Goal: Information Seeking & Learning: Compare options

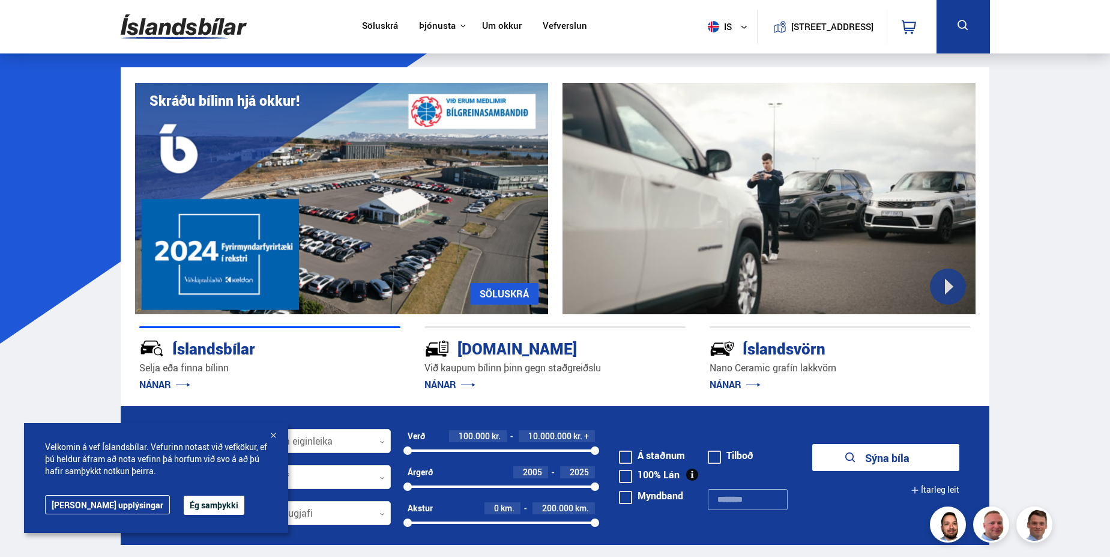
click at [724, 22] on button "is" at bounding box center [730, 26] width 54 height 35
click at [713, 49] on link "en" at bounding box center [722, 50] width 64 height 17
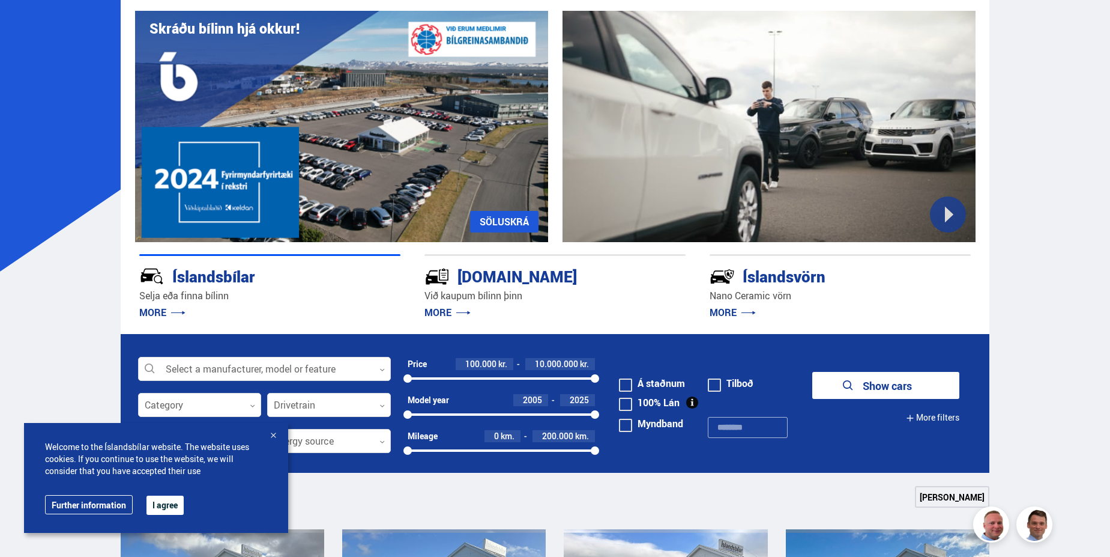
scroll to position [216, 0]
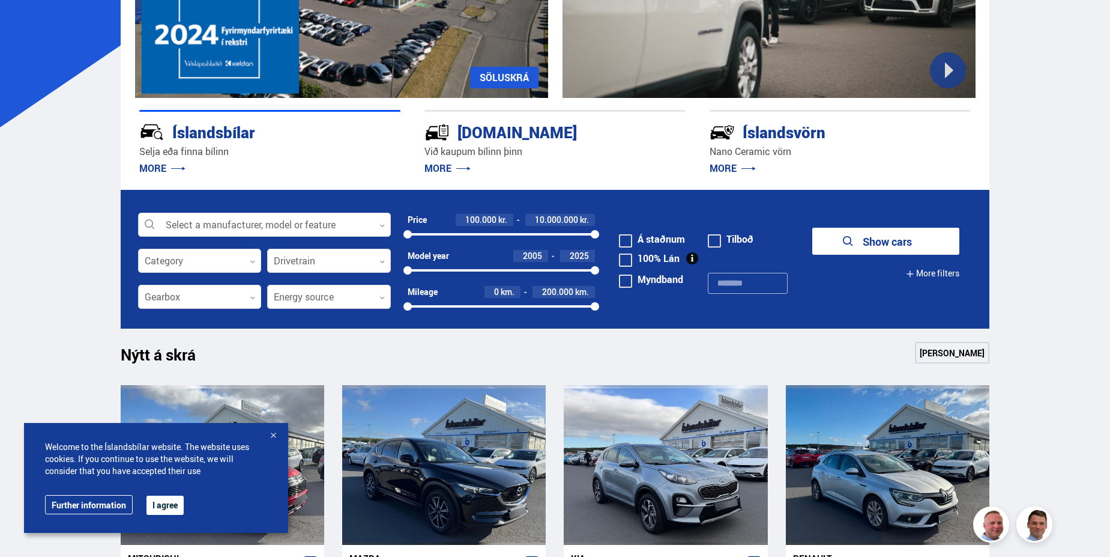
click at [159, 504] on button "I agree" at bounding box center [165, 504] width 37 height 19
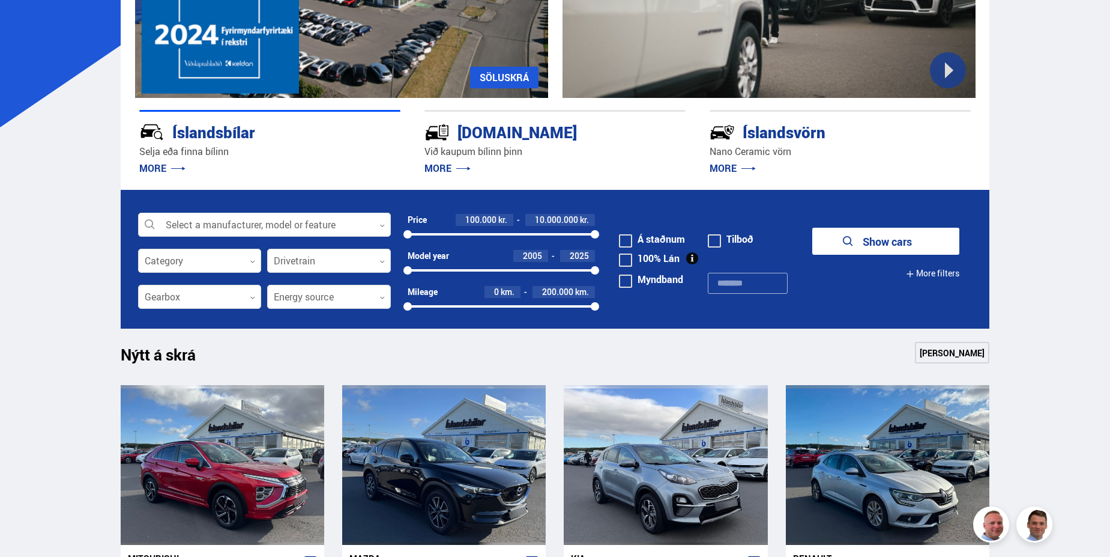
click at [543, 222] on span "10.000.000" at bounding box center [556, 219] width 43 height 11
type input "*******"
click at [890, 245] on button "Show 25 cars" at bounding box center [885, 241] width 147 height 27
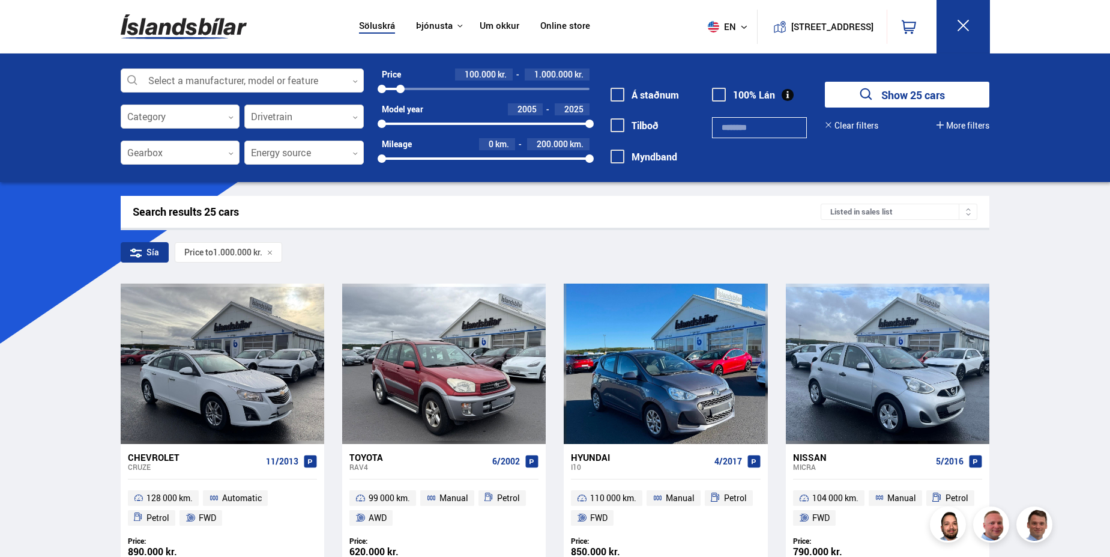
click at [303, 118] on div at bounding box center [303, 117] width 119 height 24
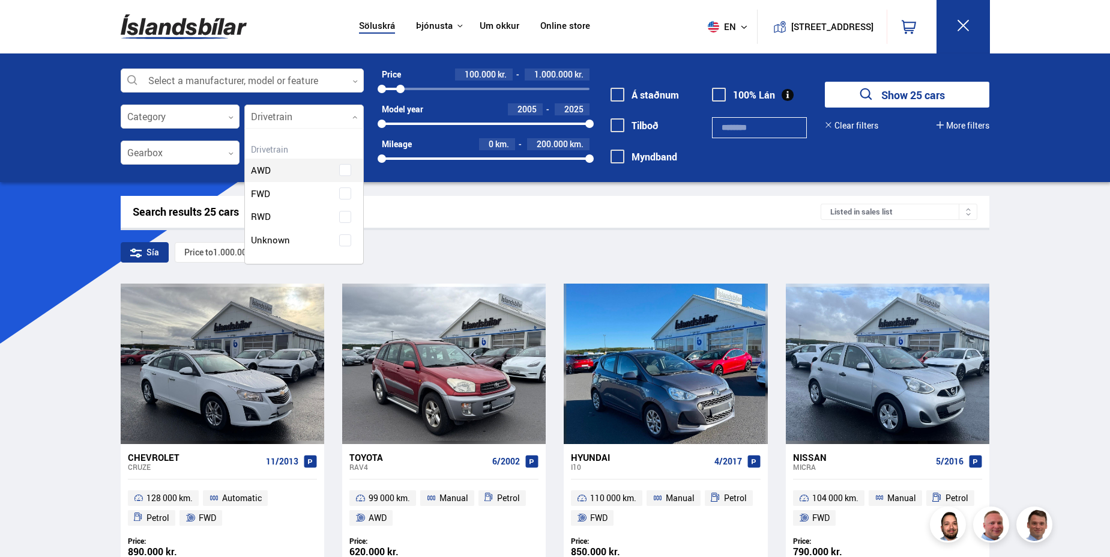
scroll to position [135, 118]
click at [301, 118] on div at bounding box center [303, 117] width 119 height 24
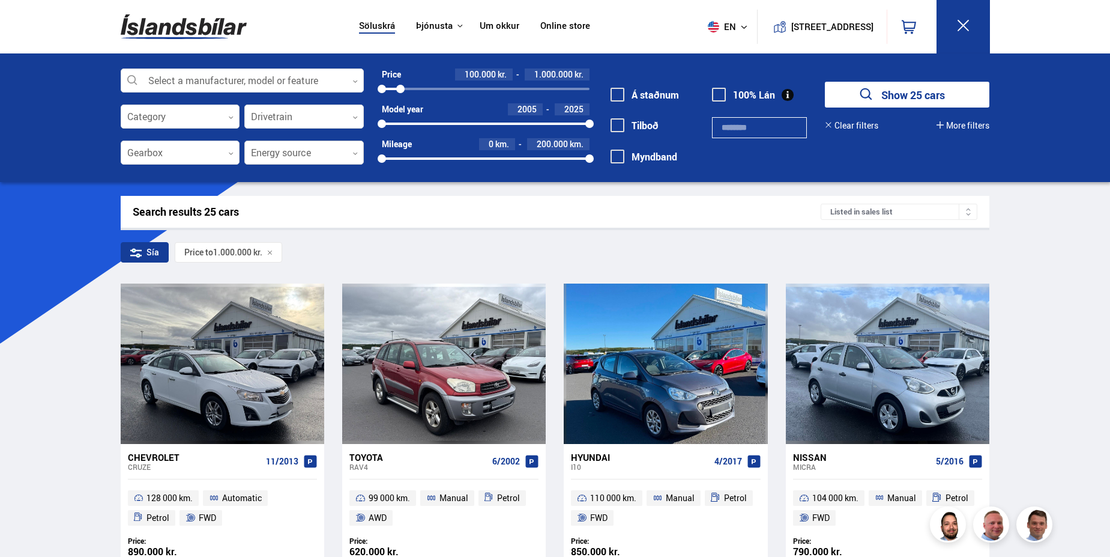
click at [271, 155] on div at bounding box center [303, 153] width 119 height 24
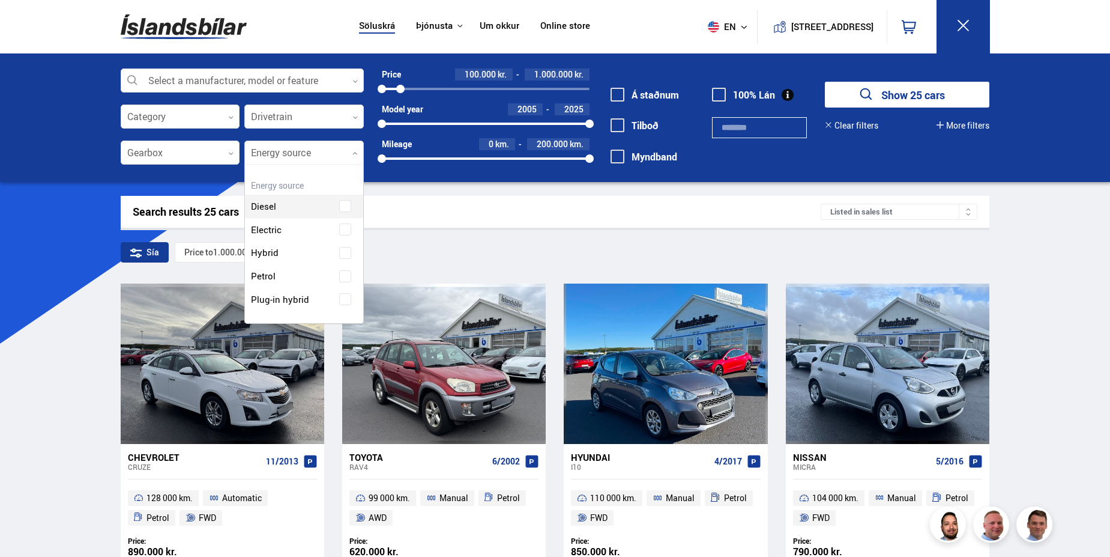
scroll to position [159, 118]
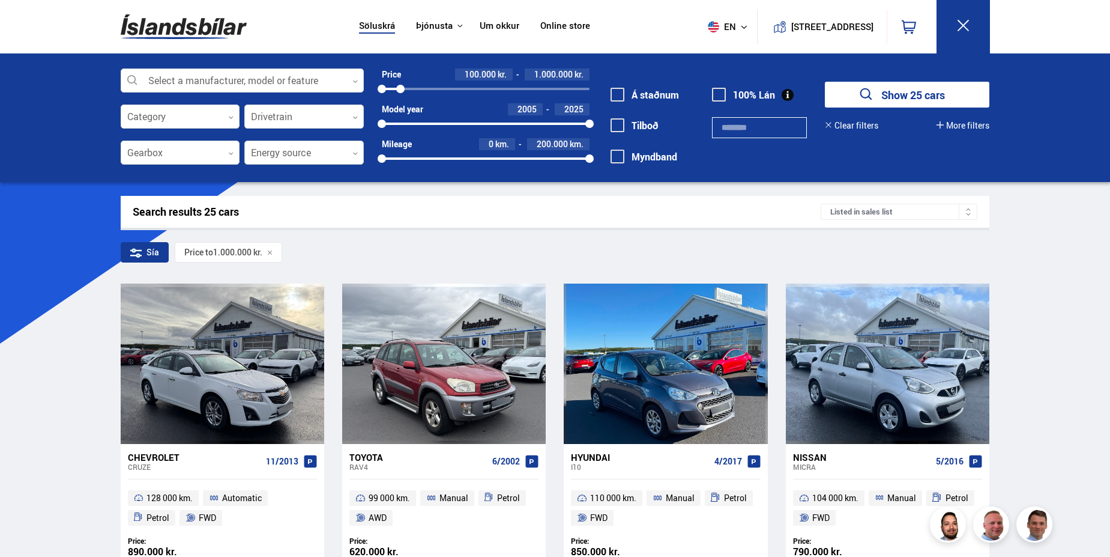
click at [275, 152] on div at bounding box center [303, 153] width 119 height 24
click at [221, 156] on div at bounding box center [180, 153] width 119 height 24
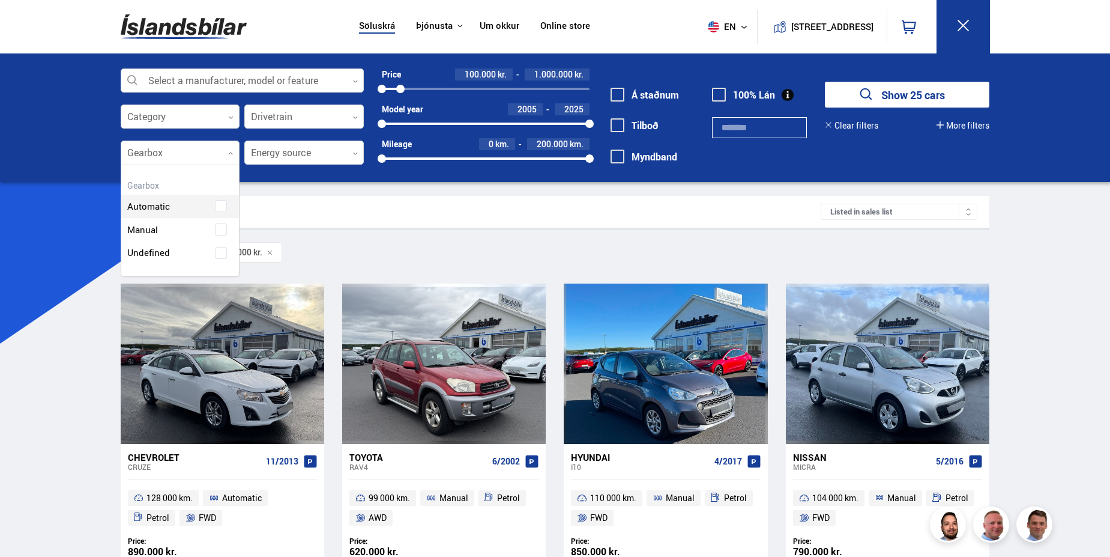
scroll to position [112, 118]
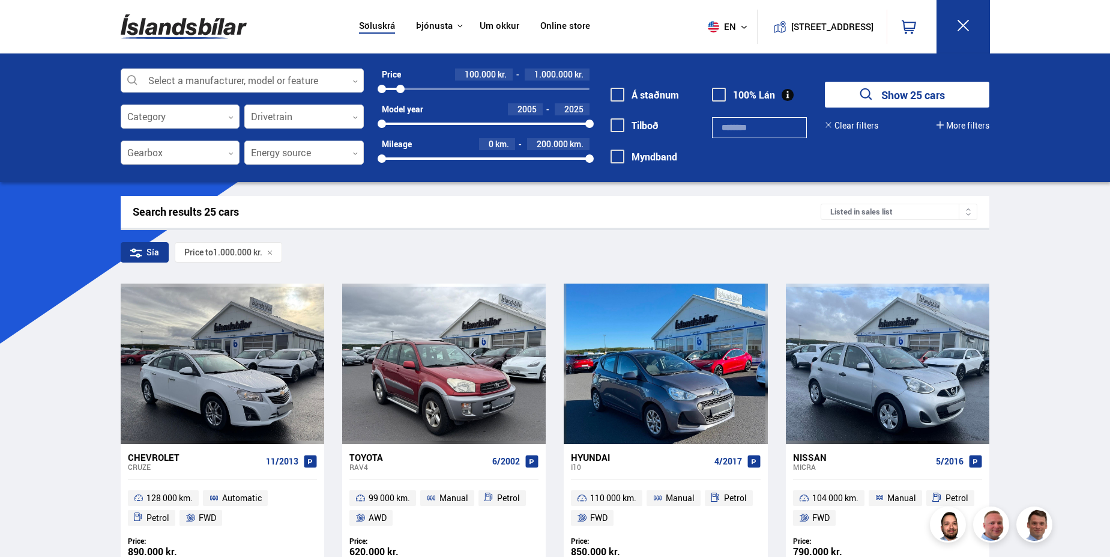
click at [222, 154] on div at bounding box center [180, 153] width 119 height 24
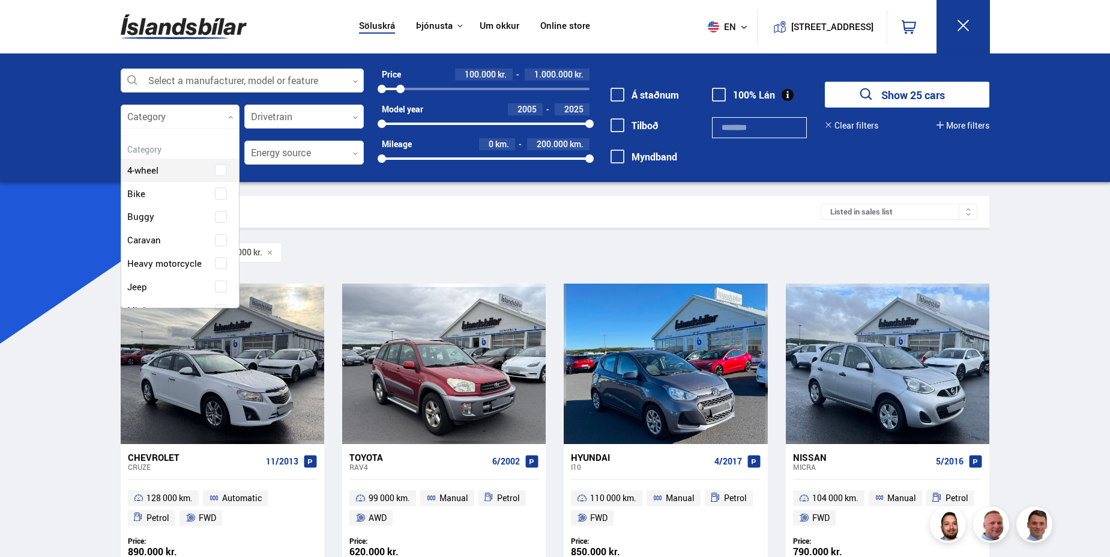
click at [209, 115] on div at bounding box center [180, 117] width 119 height 24
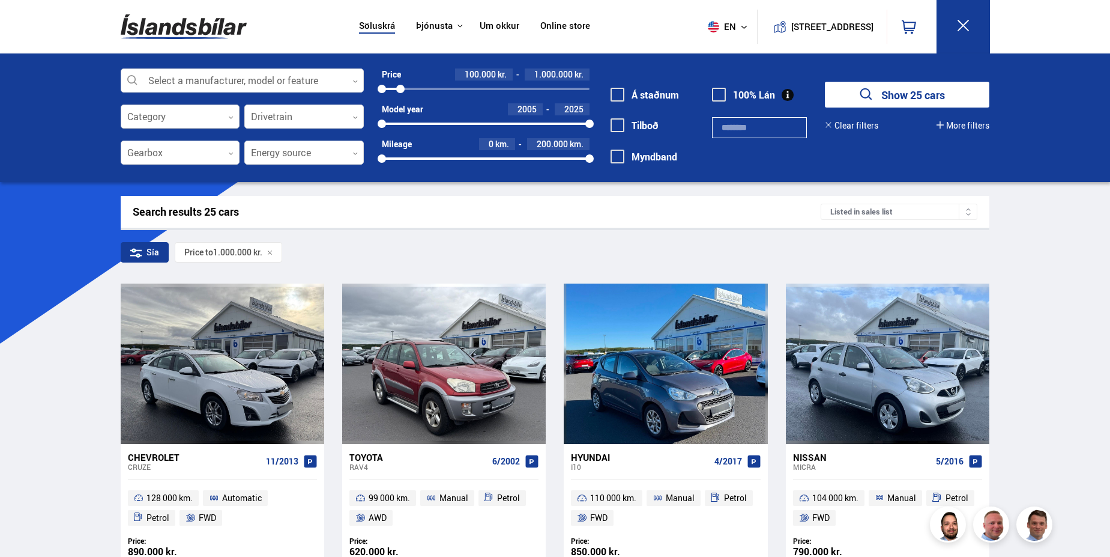
click at [209, 115] on div at bounding box center [180, 117] width 119 height 24
click at [247, 85] on div at bounding box center [242, 81] width 243 height 24
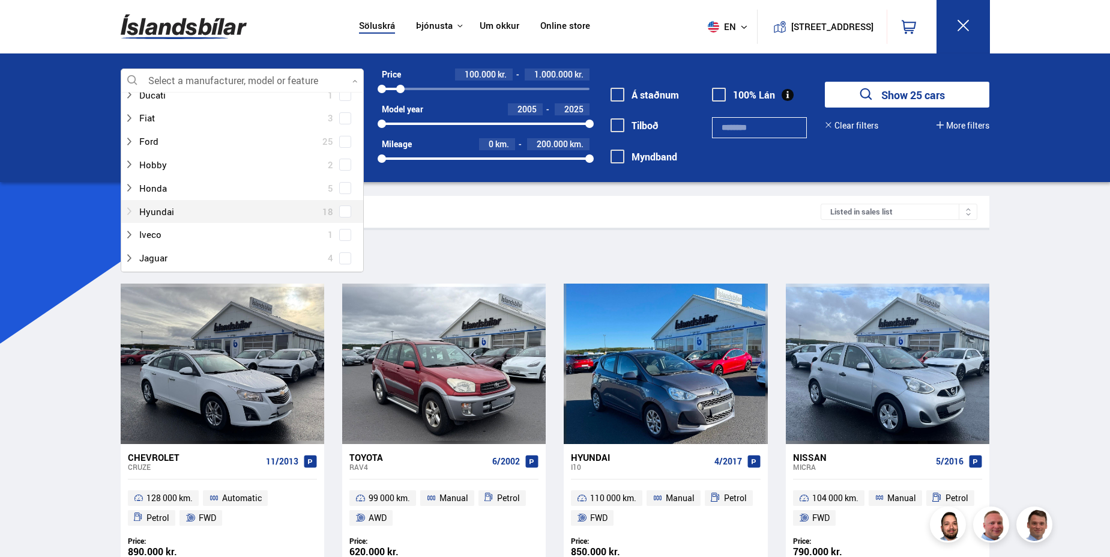
scroll to position [288, 0]
click at [343, 115] on span at bounding box center [345, 115] width 5 height 5
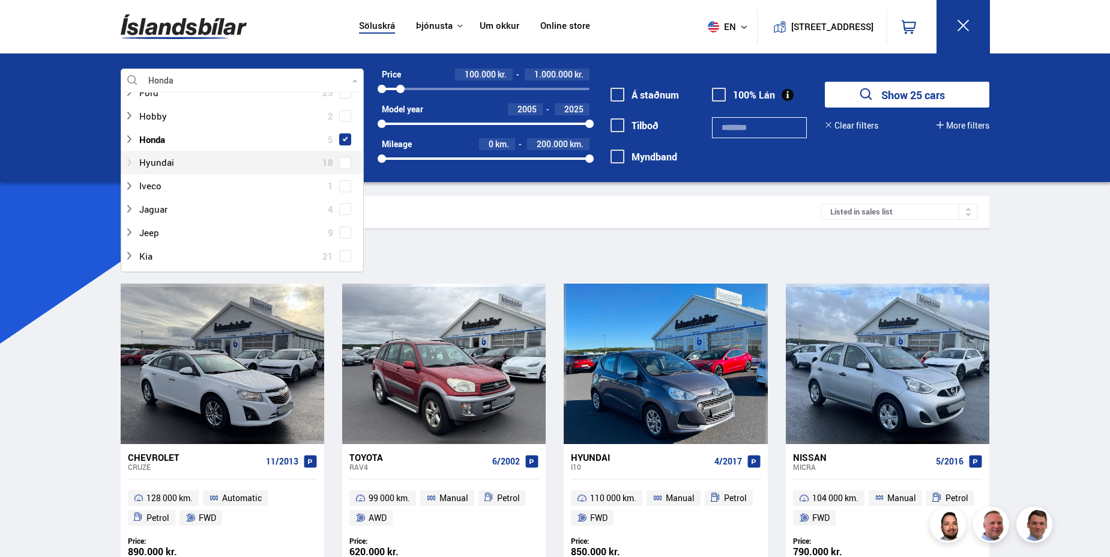
scroll to position [312, 0]
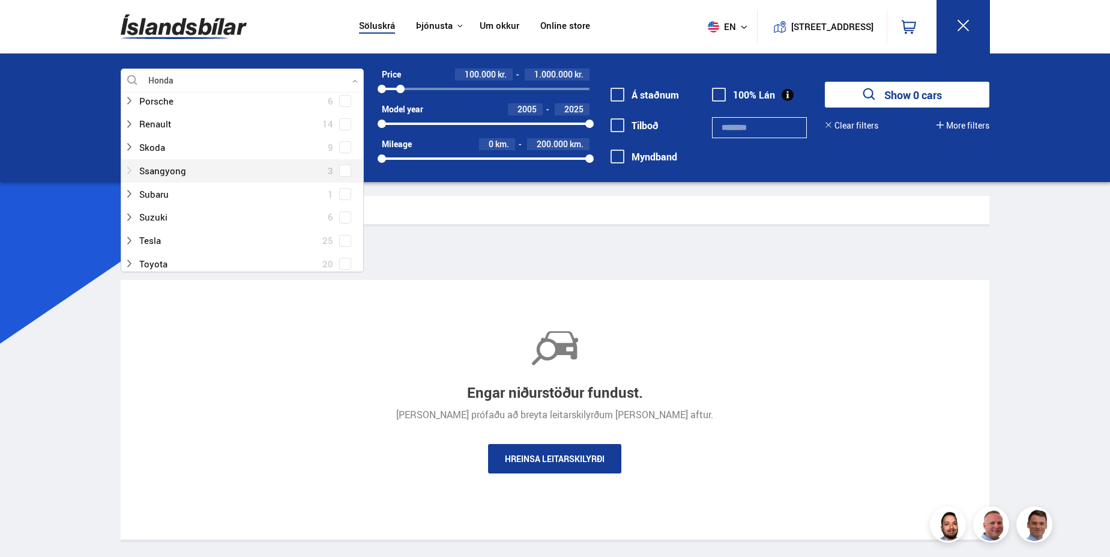
scroll to position [865, 0]
click at [345, 192] on span at bounding box center [345, 191] width 10 height 1
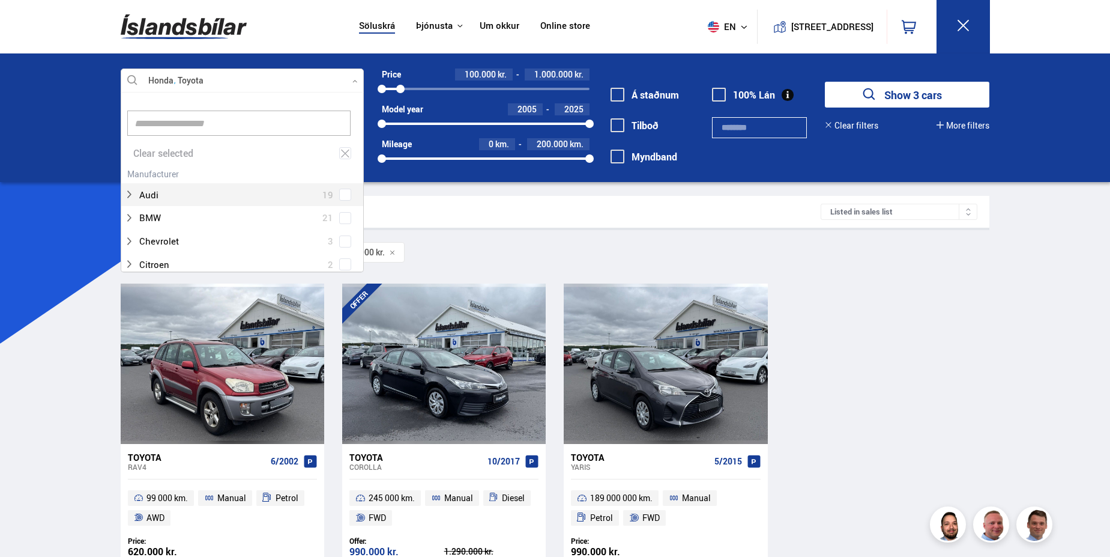
click at [1020, 308] on div "Söluskrá Þjónusta Íslandsbílar [DOMAIN_NAME] Íslandsvörn Leiðbeiningar Um okkur…" at bounding box center [555, 408] width 1110 height 816
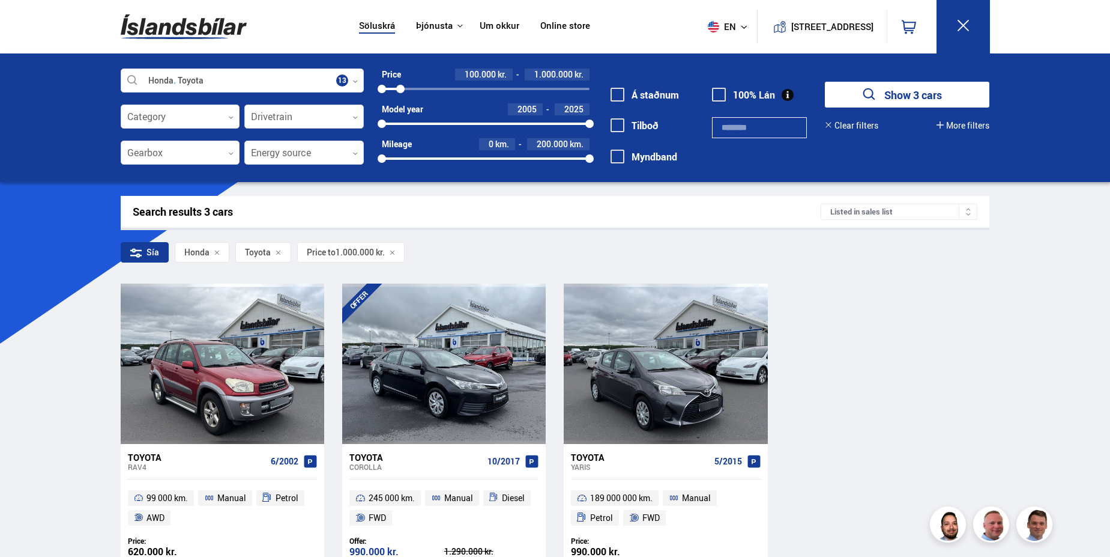
click at [290, 116] on div at bounding box center [303, 117] width 119 height 24
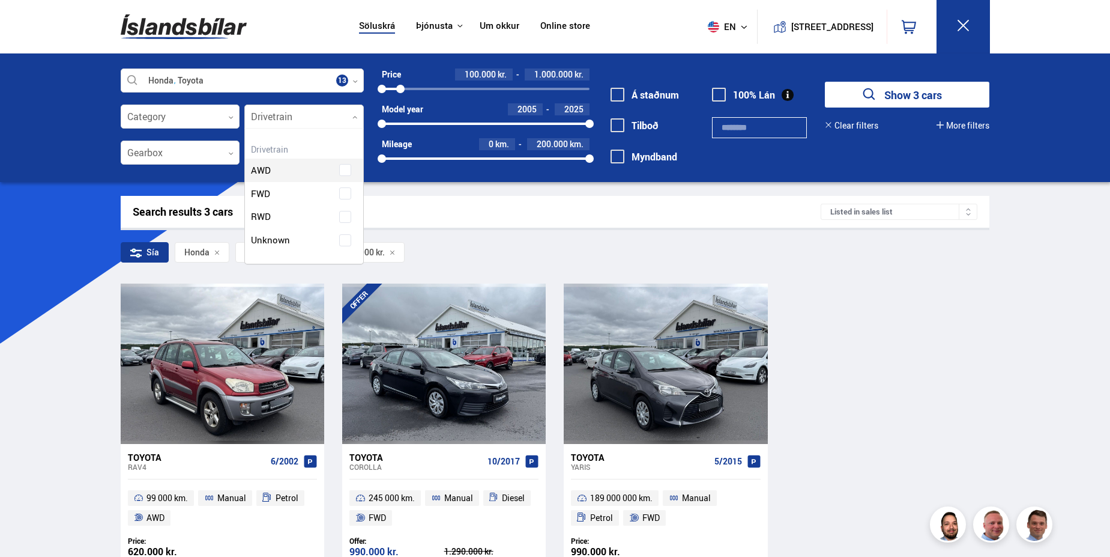
scroll to position [135, 118]
click at [290, 116] on div at bounding box center [303, 117] width 119 height 24
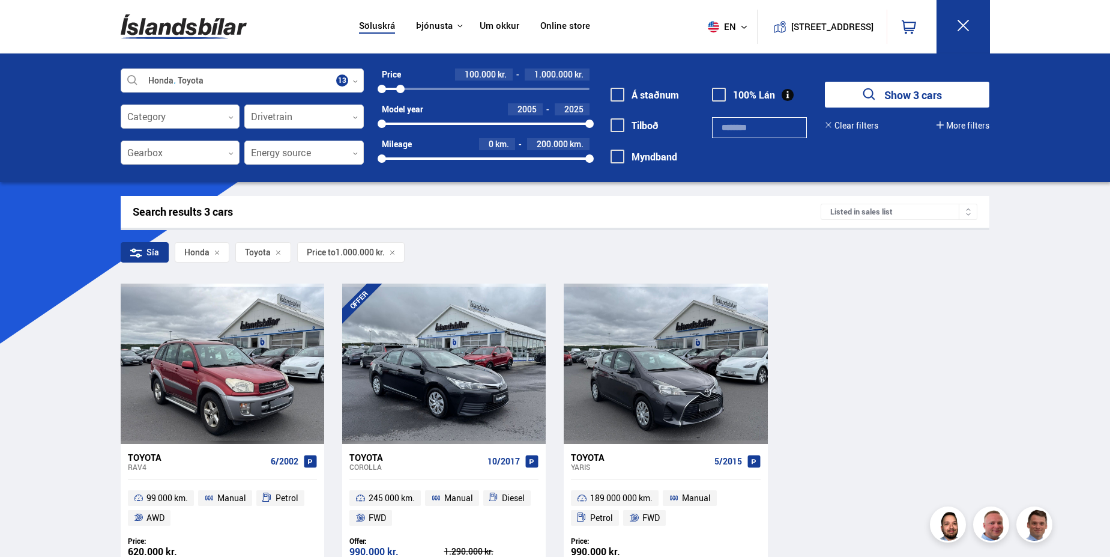
click at [225, 151] on div at bounding box center [180, 153] width 119 height 24
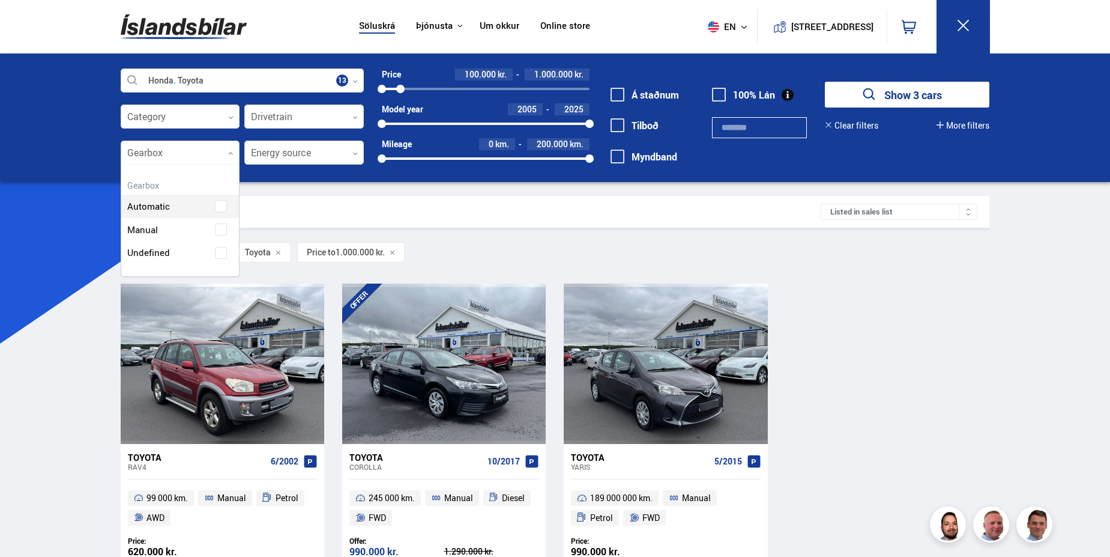
scroll to position [112, 118]
drag, startPoint x: 219, startPoint y: 209, endPoint x: 256, endPoint y: 213, distance: 38.1
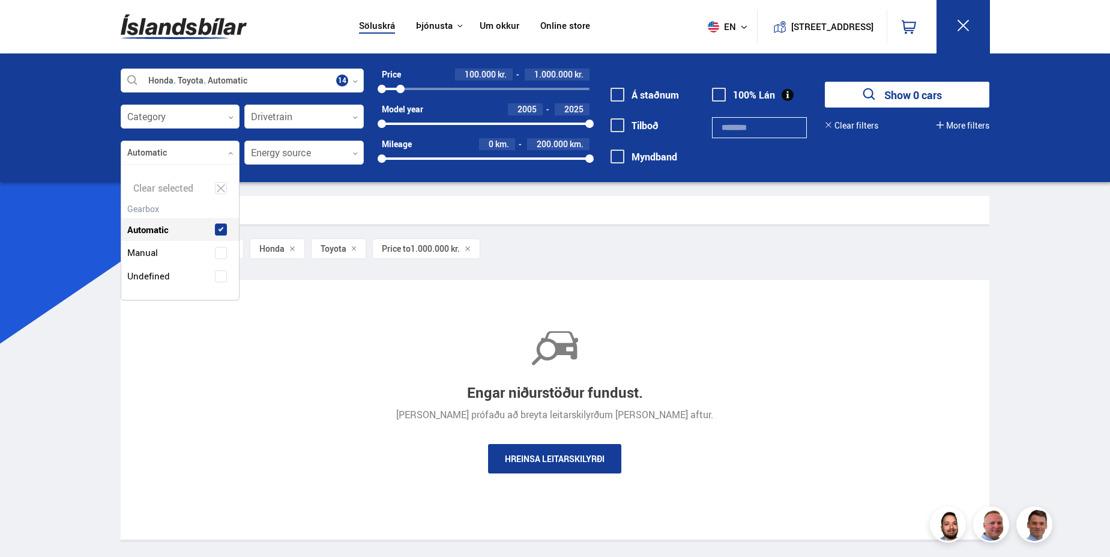
click at [495, 208] on div "Search results 0 cars" at bounding box center [555, 210] width 845 height 13
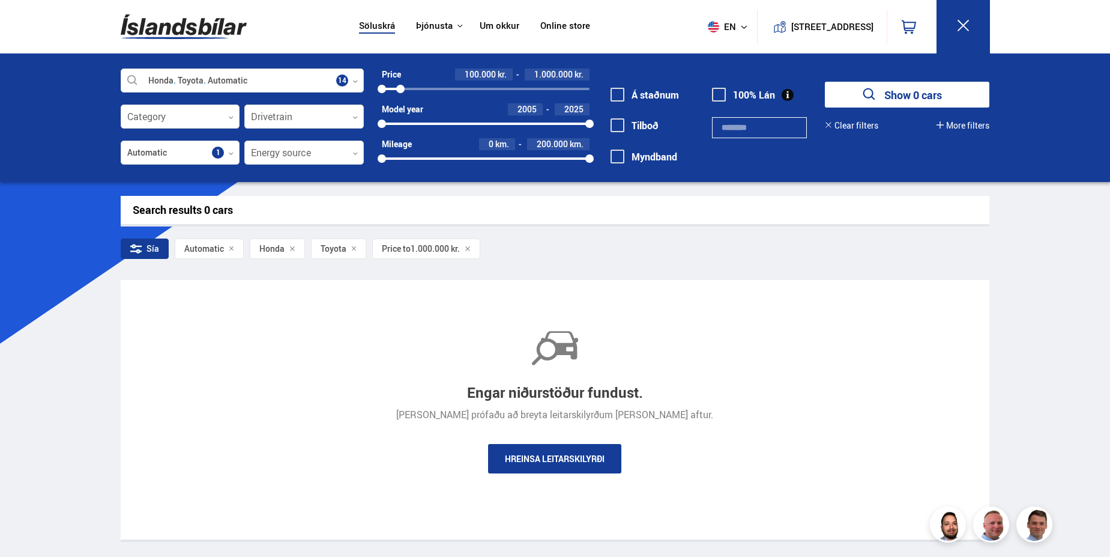
click at [567, 76] on span "1.000.000" at bounding box center [553, 73] width 38 height 11
type input "*******"
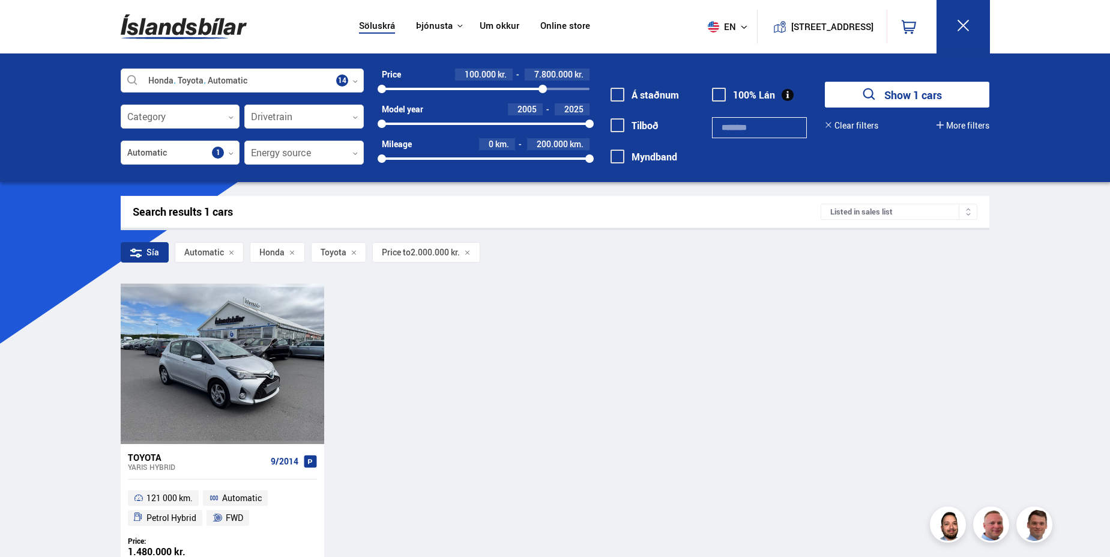
drag, startPoint x: 423, startPoint y: 89, endPoint x: 819, endPoint y: 158, distance: 401.7
click at [805, 137] on div "Honda Toyota Automatic Select a manufacturer, model or feature 14 Category 0 Dr…" at bounding box center [555, 123] width 889 height 110
